Goal: Use online tool/utility: Utilize a website feature to perform a specific function

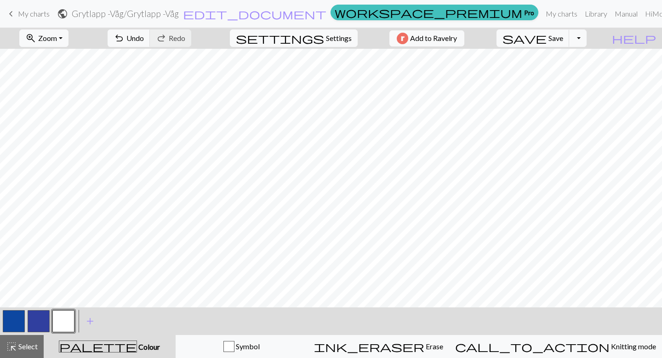
click at [37, 322] on button "button" at bounding box center [39, 321] width 22 height 22
click at [59, 328] on button "button" at bounding box center [63, 321] width 22 height 22
click at [150, 43] on button "undo Undo Undo" at bounding box center [129, 37] width 43 height 17
click at [125, 41] on span "undo" at bounding box center [119, 38] width 11 height 13
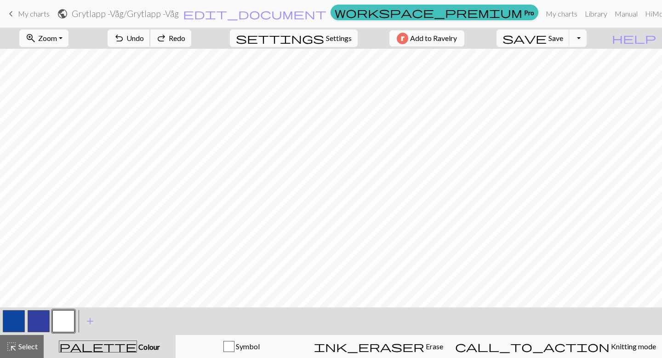
click at [125, 41] on span "undo" at bounding box center [119, 38] width 11 height 13
click at [191, 45] on button "redo Redo Redo" at bounding box center [170, 37] width 41 height 17
click at [144, 36] on span "Undo" at bounding box center [134, 38] width 17 height 9
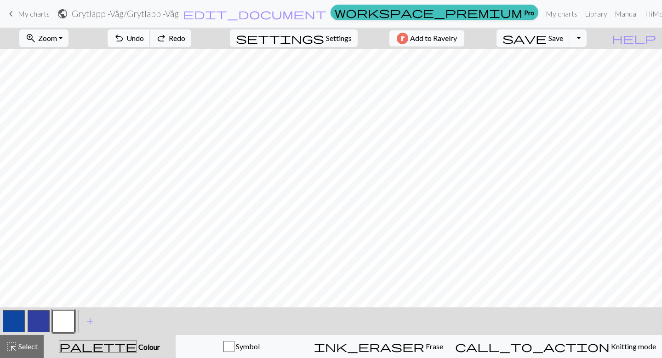
click at [144, 36] on span "Undo" at bounding box center [134, 38] width 17 height 9
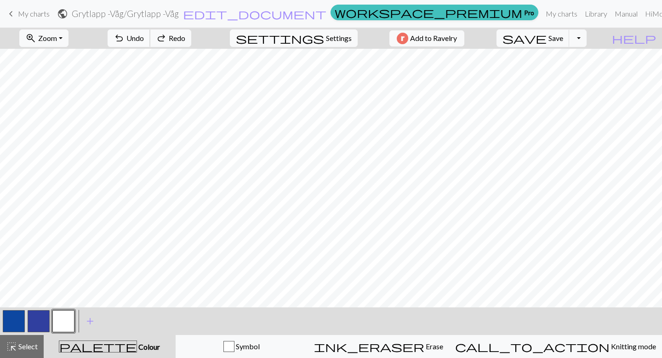
click at [144, 36] on span "Undo" at bounding box center [134, 38] width 17 height 9
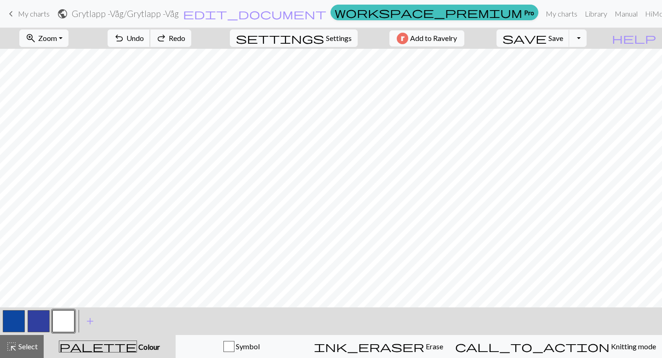
click at [144, 36] on span "Undo" at bounding box center [134, 38] width 17 height 9
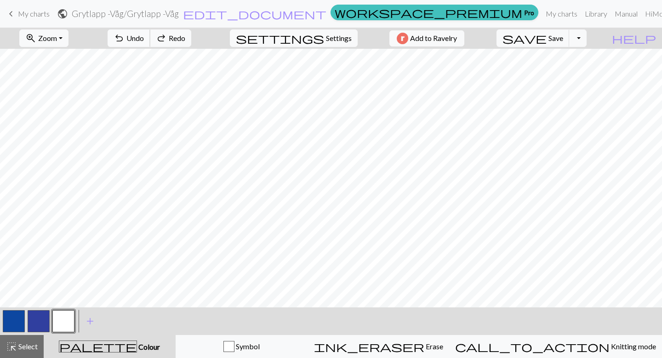
click at [144, 36] on span "Undo" at bounding box center [134, 38] width 17 height 9
click at [42, 325] on button "button" at bounding box center [39, 321] width 22 height 22
click at [64, 322] on button "button" at bounding box center [63, 321] width 22 height 22
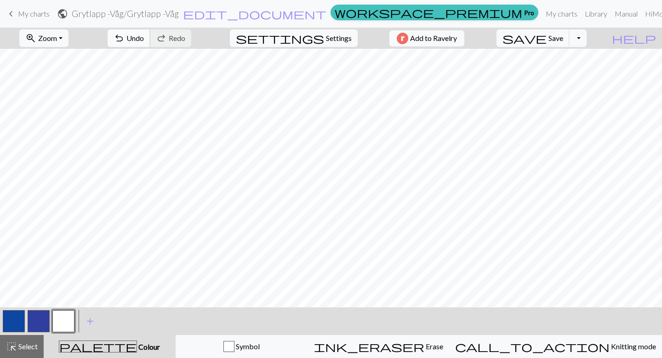
click at [150, 41] on button "undo Undo Undo" at bounding box center [129, 37] width 43 height 17
